Goal: Task Accomplishment & Management: Use online tool/utility

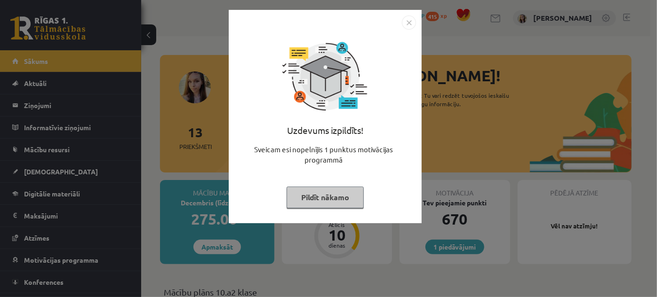
click at [324, 192] on button "Pildīt nākamo" at bounding box center [325, 198] width 77 height 22
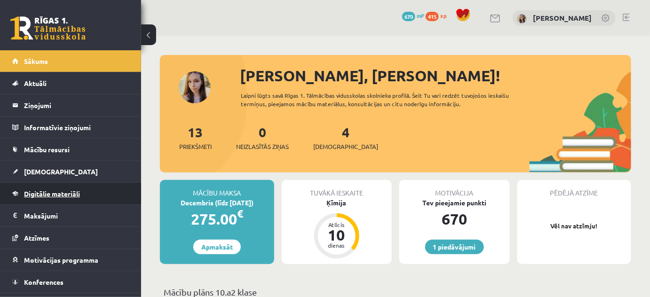
click at [65, 196] on span "Digitālie materiāli" at bounding box center [52, 194] width 56 height 8
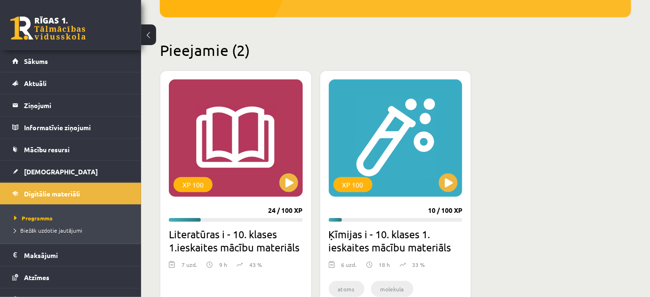
scroll to position [198, 0]
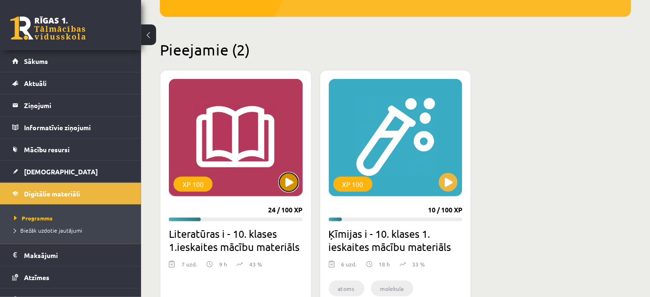
click at [290, 184] on button at bounding box center [289, 182] width 19 height 19
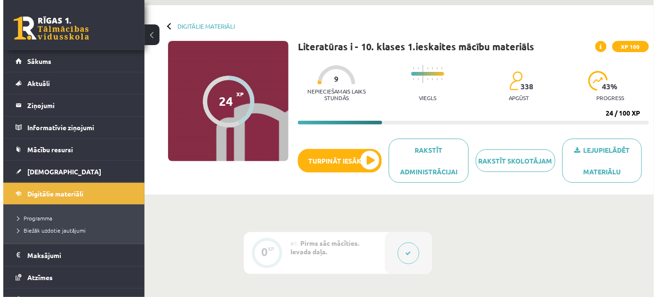
scroll to position [32, 0]
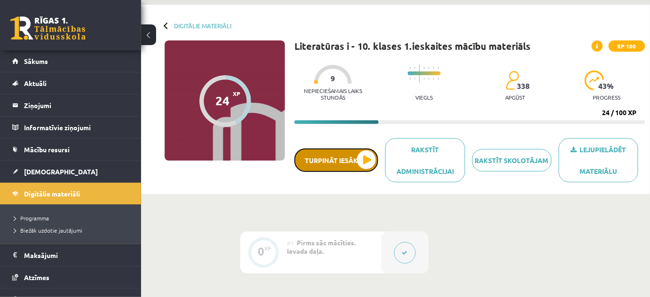
drag, startPoint x: 345, startPoint y: 166, endPoint x: 339, endPoint y: 164, distance: 6.4
click at [339, 164] on button "Turpināt iesākto" at bounding box center [337, 161] width 84 height 24
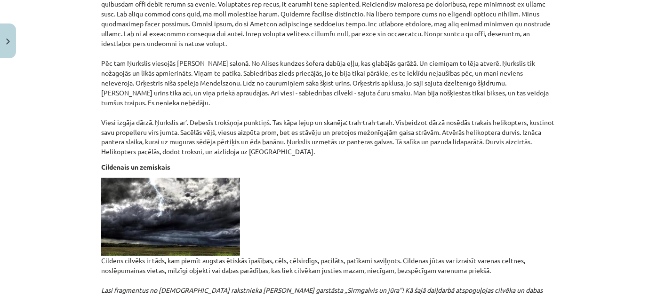
scroll to position [2452, 0]
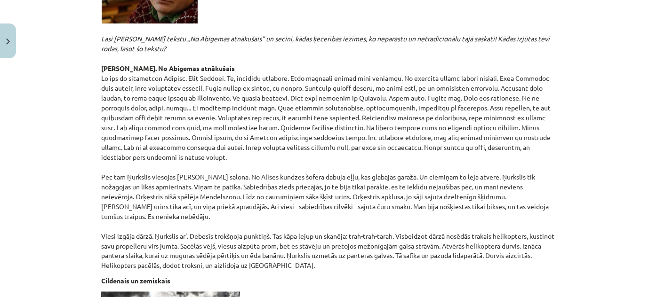
drag, startPoint x: 517, startPoint y: 108, endPoint x: 524, endPoint y: 129, distance: 21.9
click at [524, 129] on p "[PERSON_NAME] ir [DEMOGRAPHIC_DATA] rakstnieks. 1991.gadā saņēma [PERSON_NAME] …" at bounding box center [328, 100] width 455 height 342
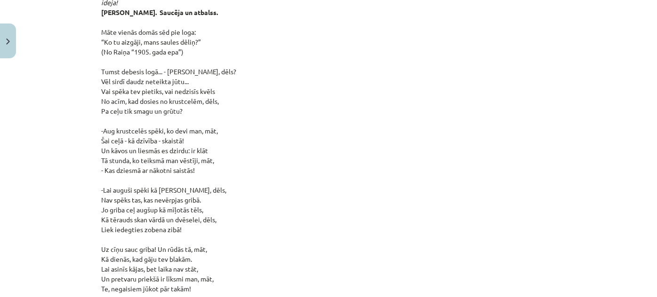
scroll to position [4694, 0]
